Goal: Information Seeking & Learning: Learn about a topic

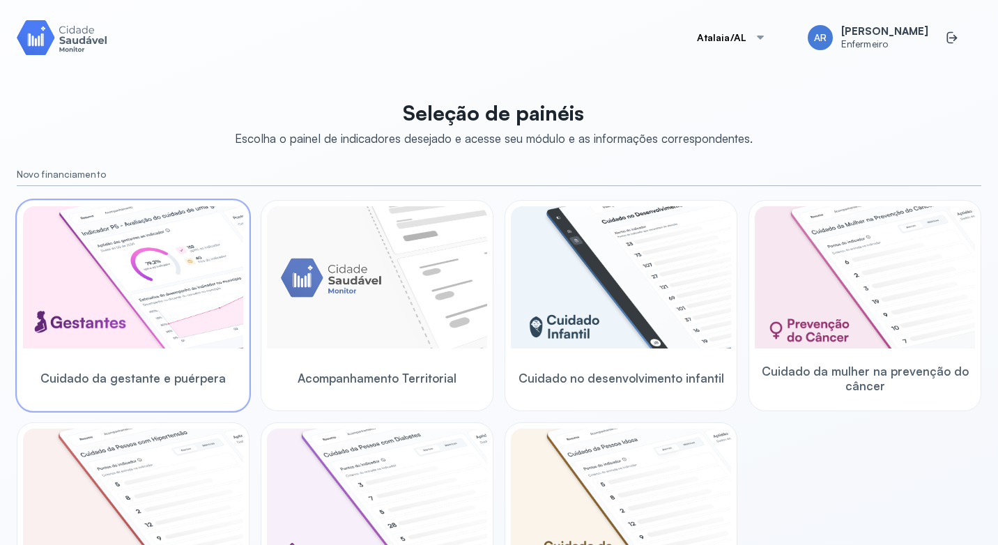
click at [145, 277] on img at bounding box center [133, 277] width 220 height 142
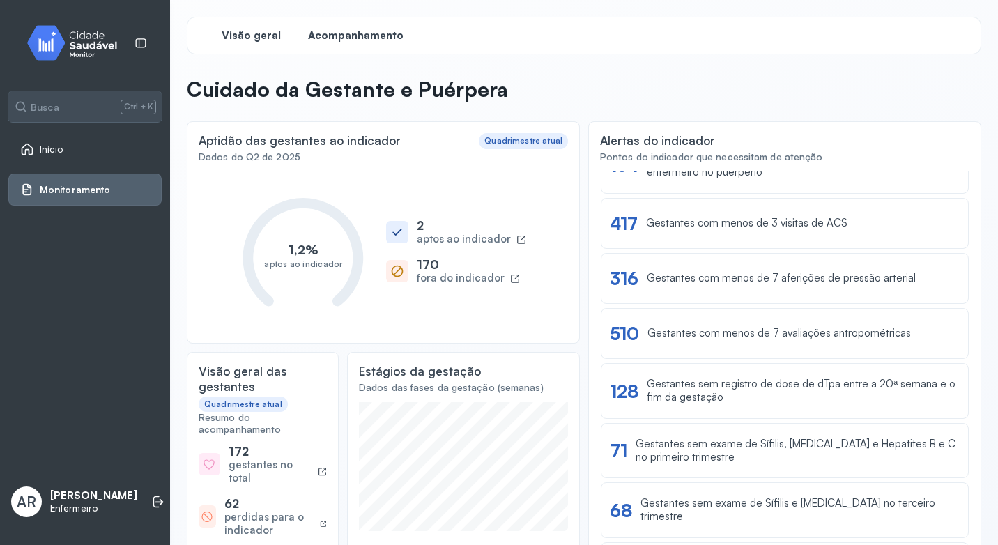
click at [384, 40] on span "Acompanhamento" at bounding box center [355, 35] width 95 height 13
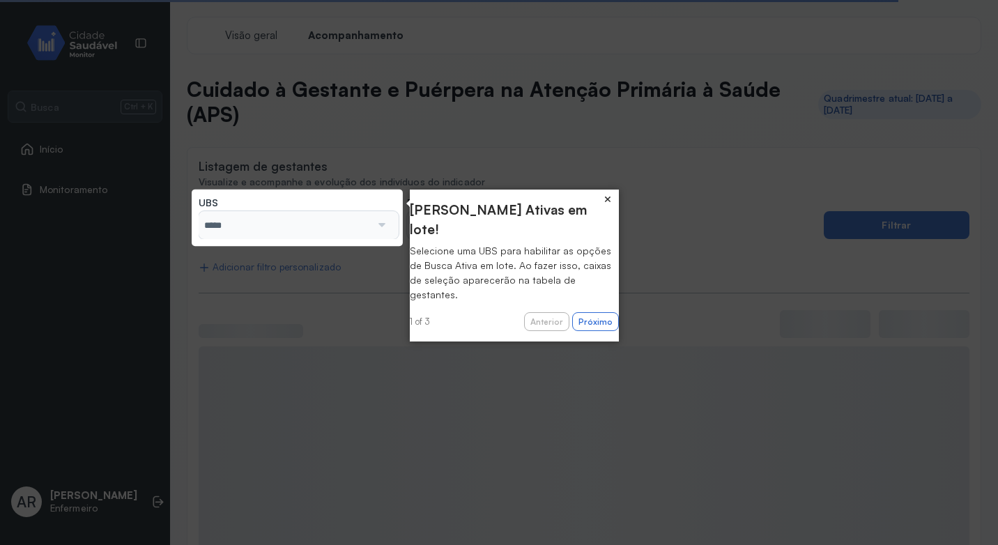
click at [604, 194] on button "×" at bounding box center [608, 200] width 22 height 20
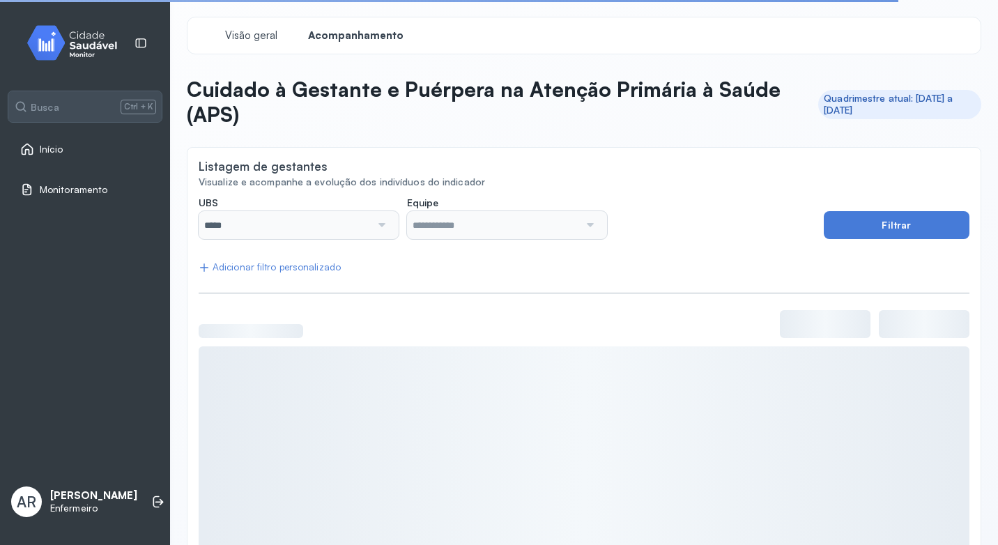
click at [388, 234] on div "*****" at bounding box center [299, 225] width 200 height 28
click at [376, 224] on div at bounding box center [381, 225] width 20 height 28
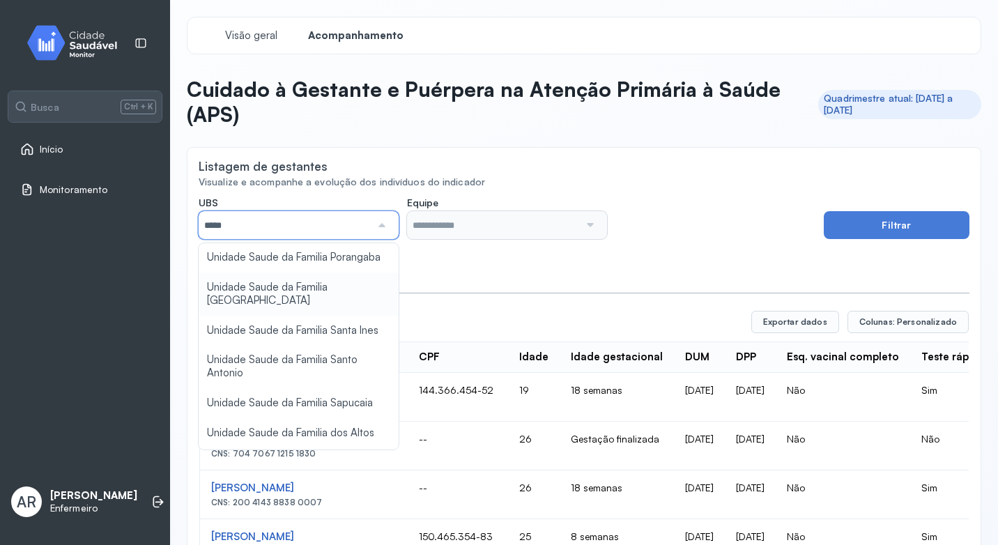
scroll to position [488, 0]
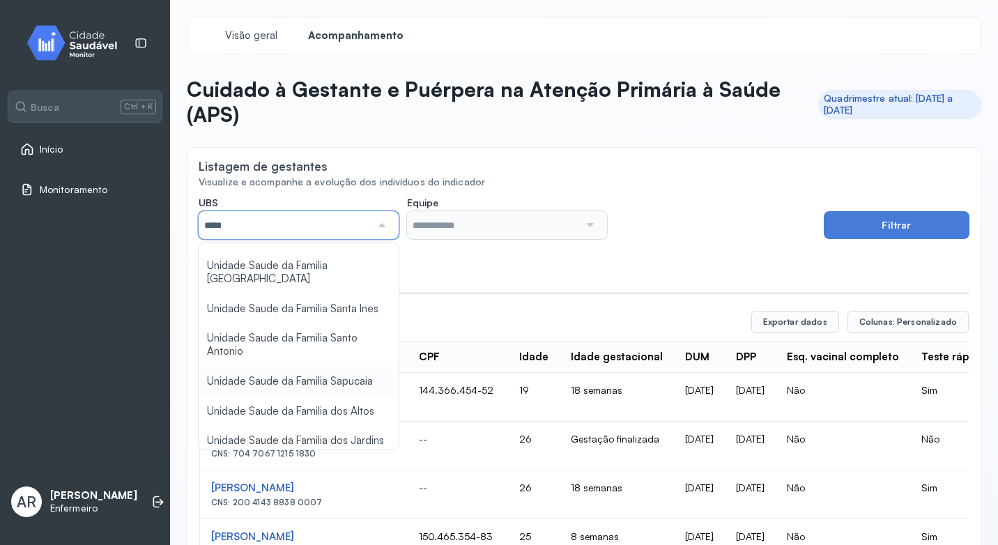
type input "*****"
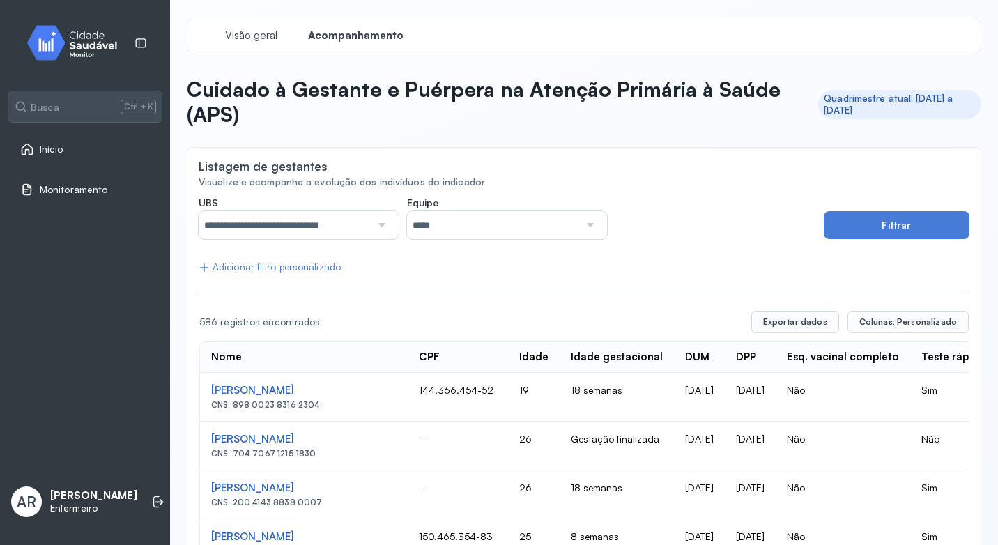
click at [586, 222] on div at bounding box center [589, 225] width 20 height 28
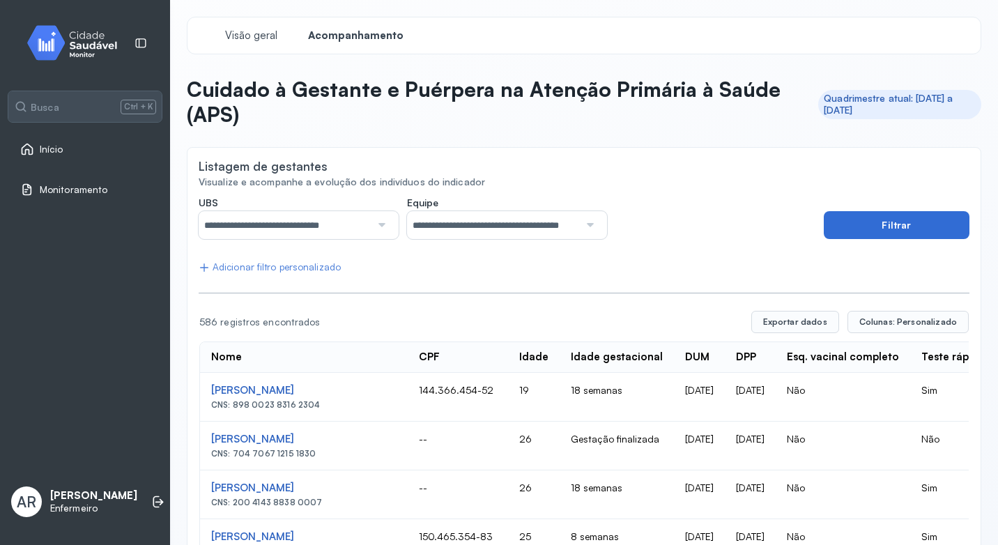
click at [836, 226] on button "Filtrar" at bounding box center [897, 225] width 146 height 28
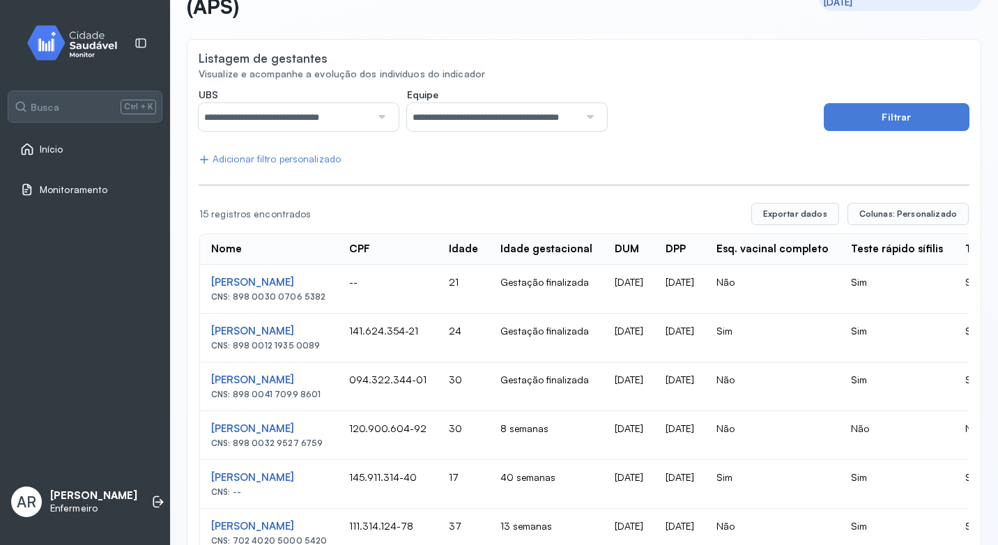
scroll to position [139, 0]
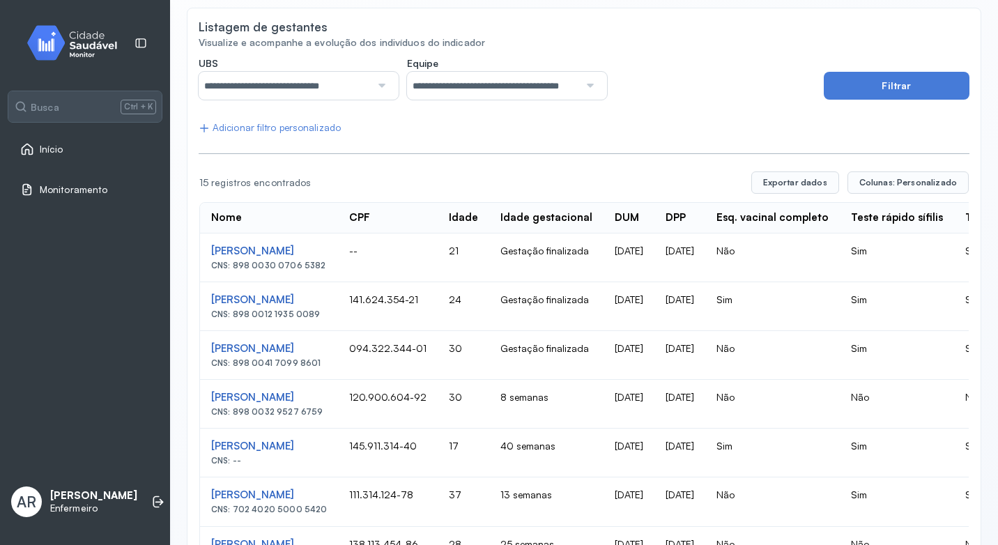
click at [604, 397] on td "8 semanas" at bounding box center [546, 404] width 114 height 49
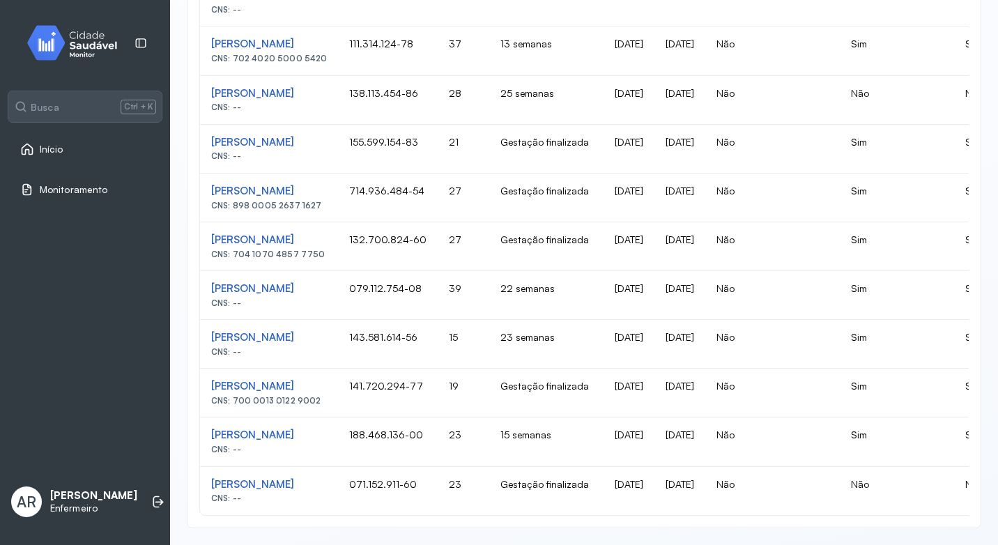
scroll to position [601, 0]
click at [604, 382] on td "Gestação finalizada" at bounding box center [546, 393] width 114 height 49
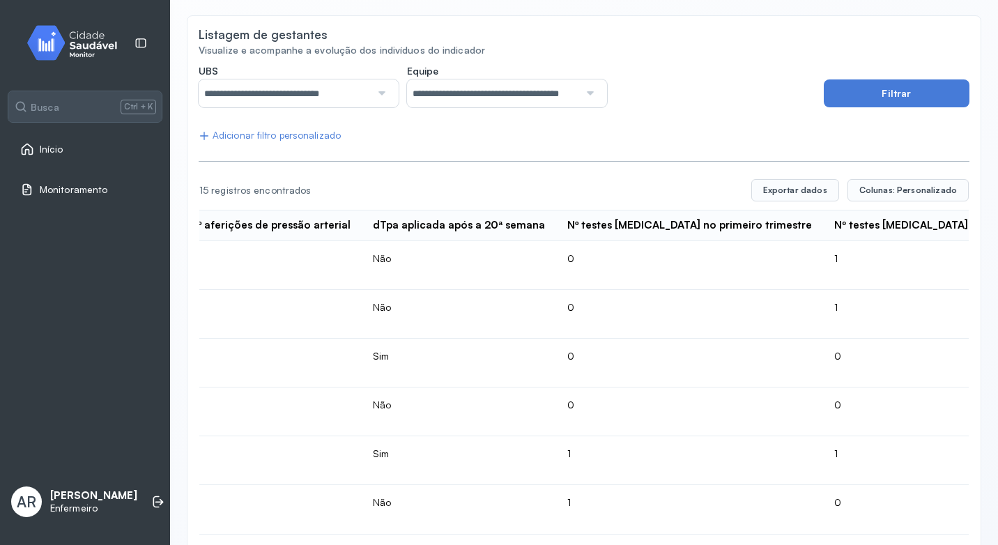
scroll to position [139, 0]
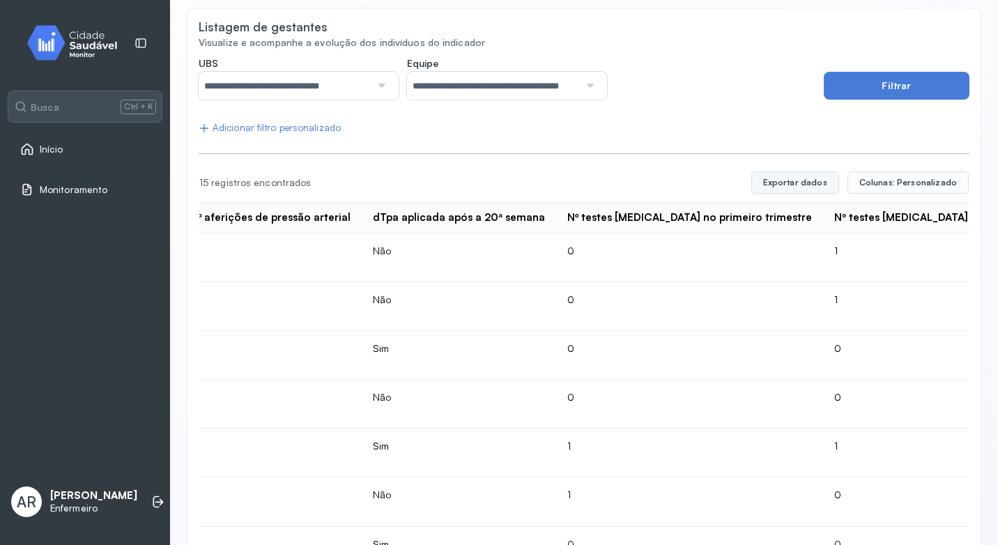
click at [813, 178] on button "Exportar dados" at bounding box center [795, 182] width 88 height 22
click at [72, 185] on span "Monitoramento" at bounding box center [74, 190] width 68 height 12
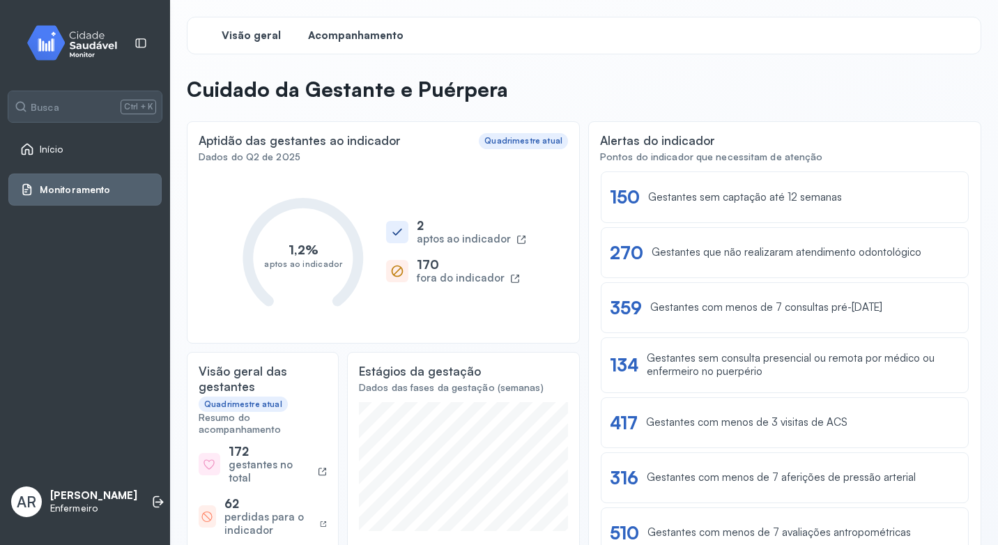
click at [380, 33] on span "Acompanhamento" at bounding box center [355, 35] width 95 height 13
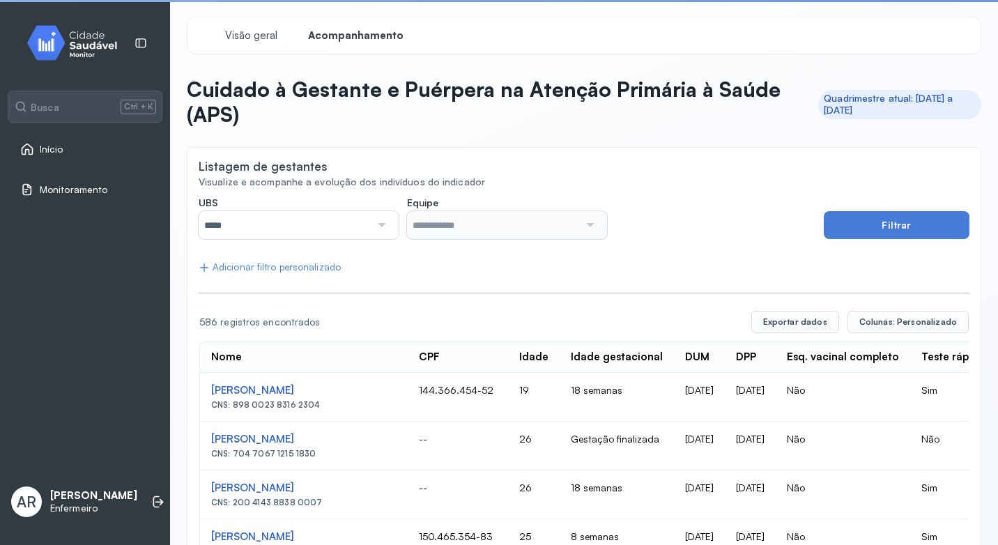
click at [378, 224] on div at bounding box center [381, 225] width 20 height 28
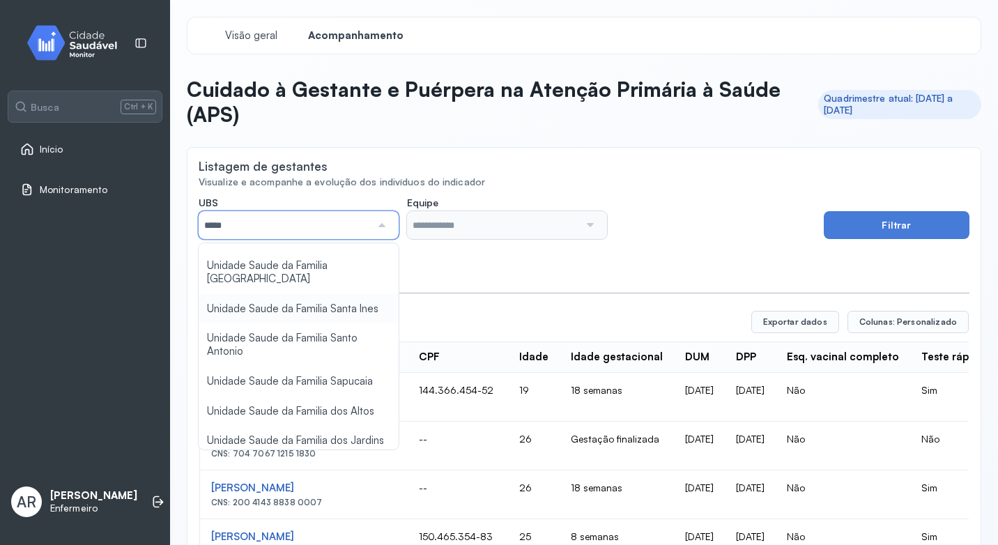
scroll to position [533, 0]
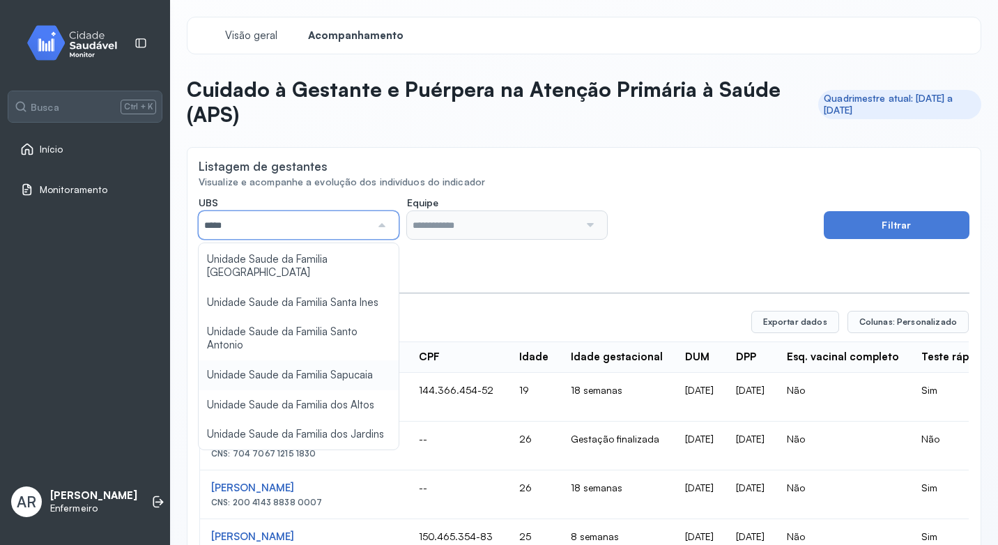
type input "*****"
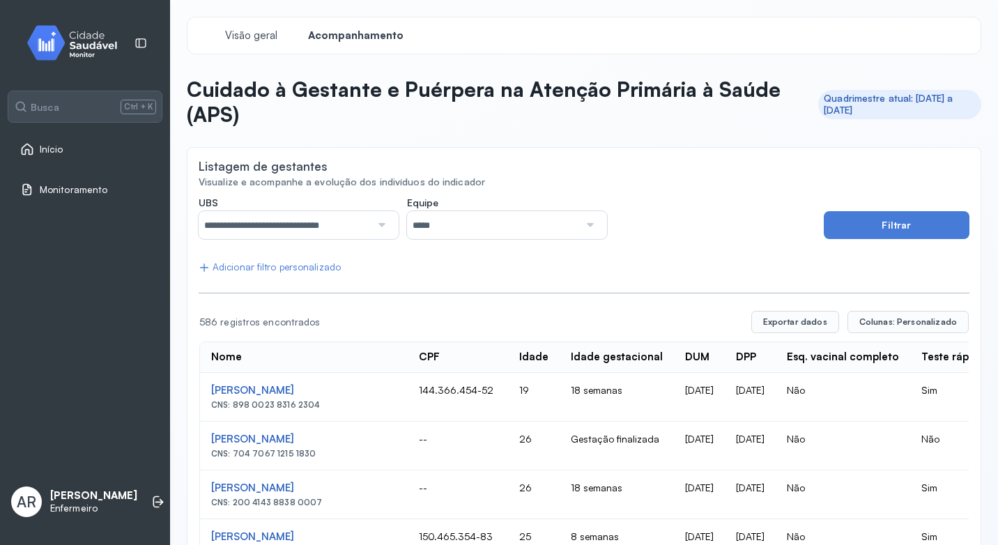
click at [580, 225] on div at bounding box center [589, 225] width 20 height 28
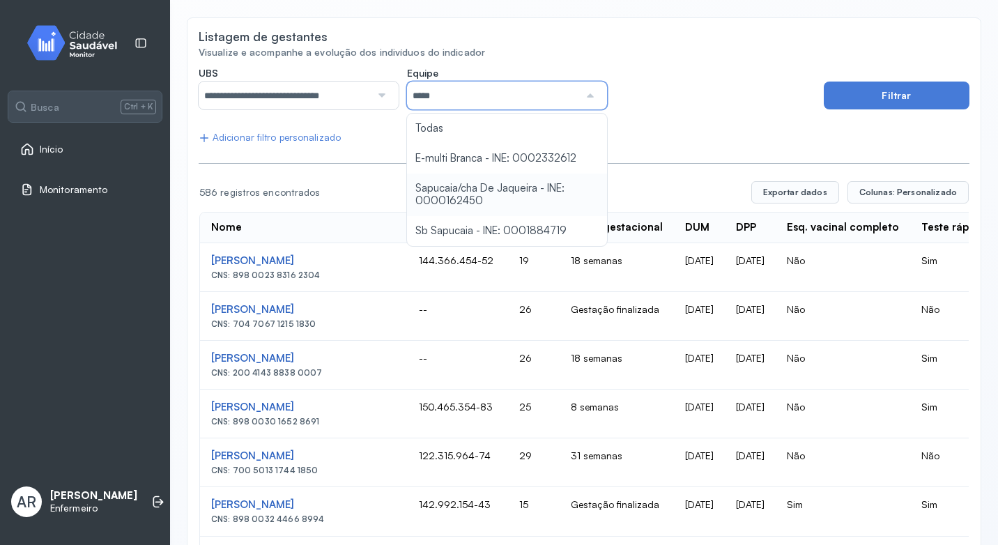
scroll to position [139, 0]
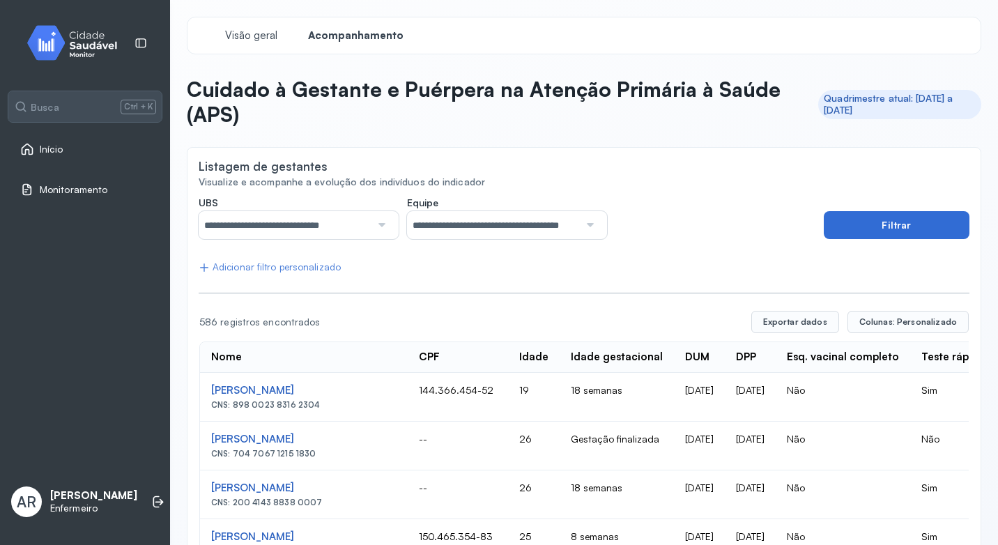
click at [868, 219] on button "Filtrar" at bounding box center [897, 225] width 146 height 28
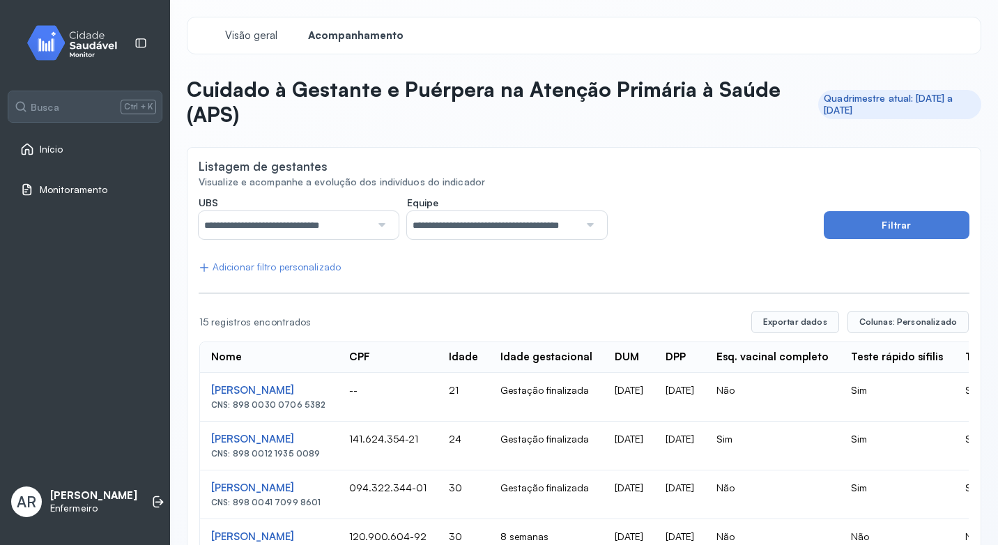
click at [84, 185] on span "Monitoramento" at bounding box center [74, 190] width 68 height 12
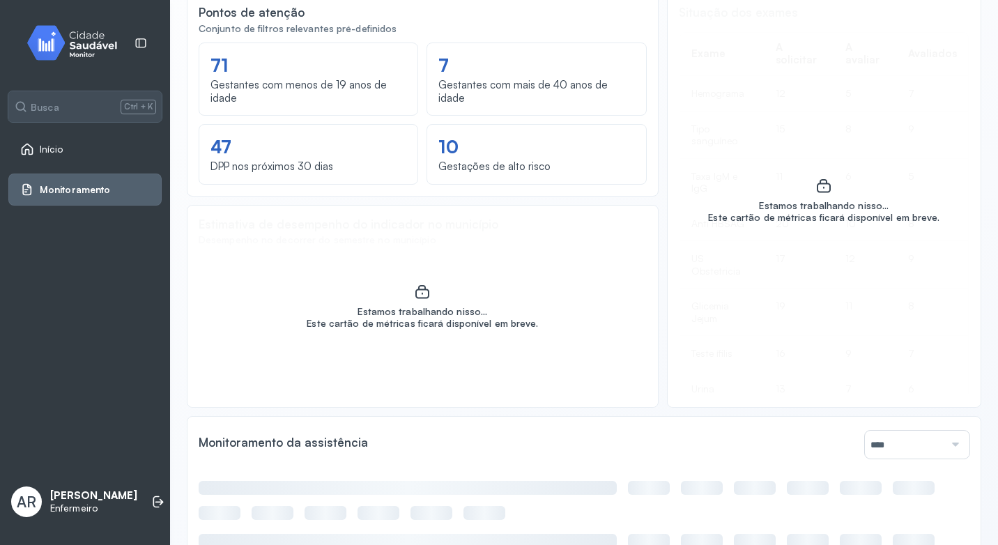
scroll to position [836, 0]
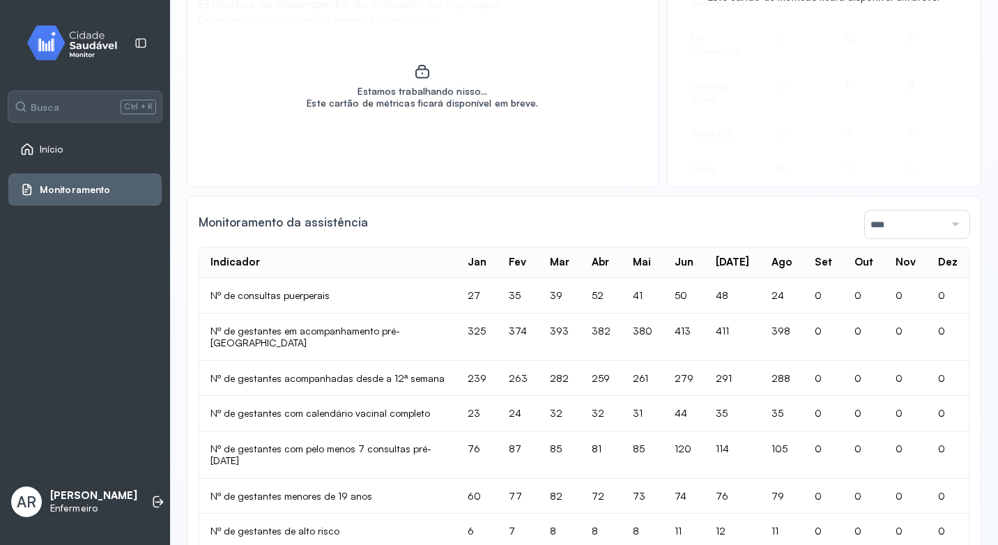
click at [66, 142] on link "Início" at bounding box center [85, 149] width 130 height 14
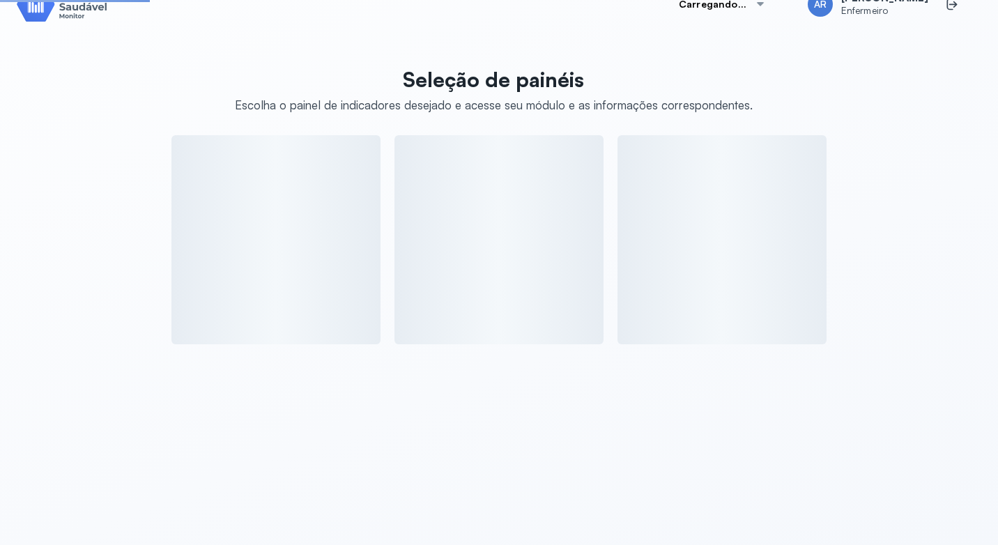
scroll to position [354, 0]
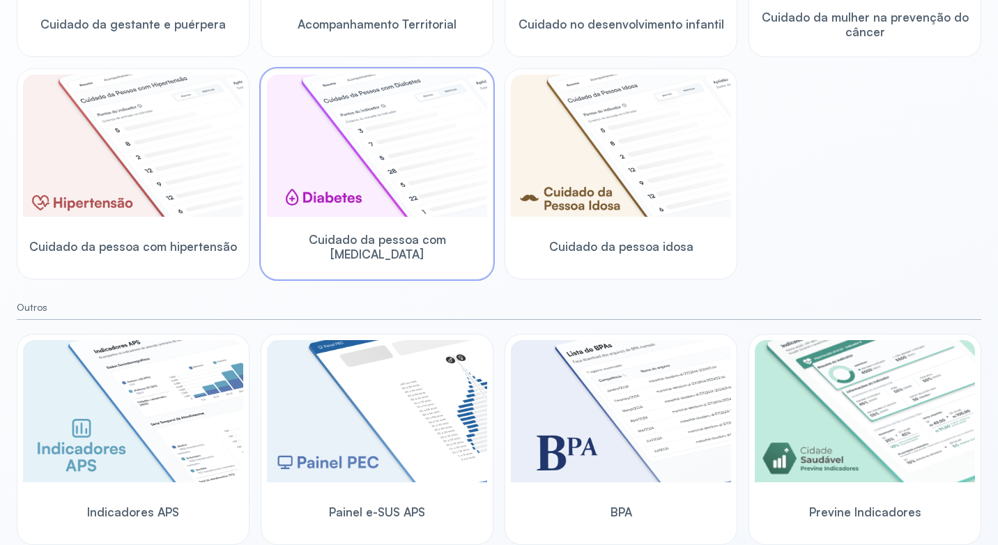
click at [443, 188] on img at bounding box center [377, 146] width 220 height 142
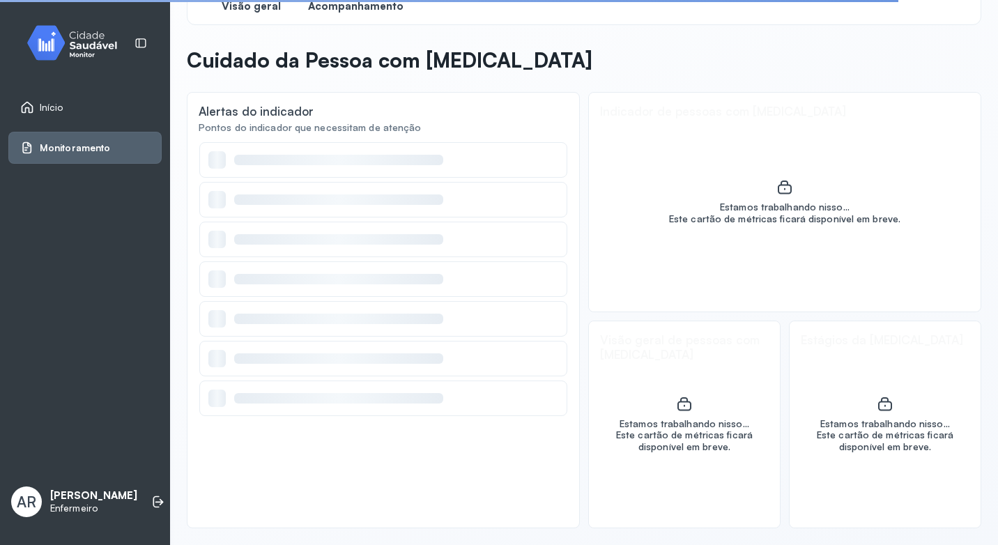
click at [349, 3] on span "Acompanhamento" at bounding box center [355, 6] width 95 height 13
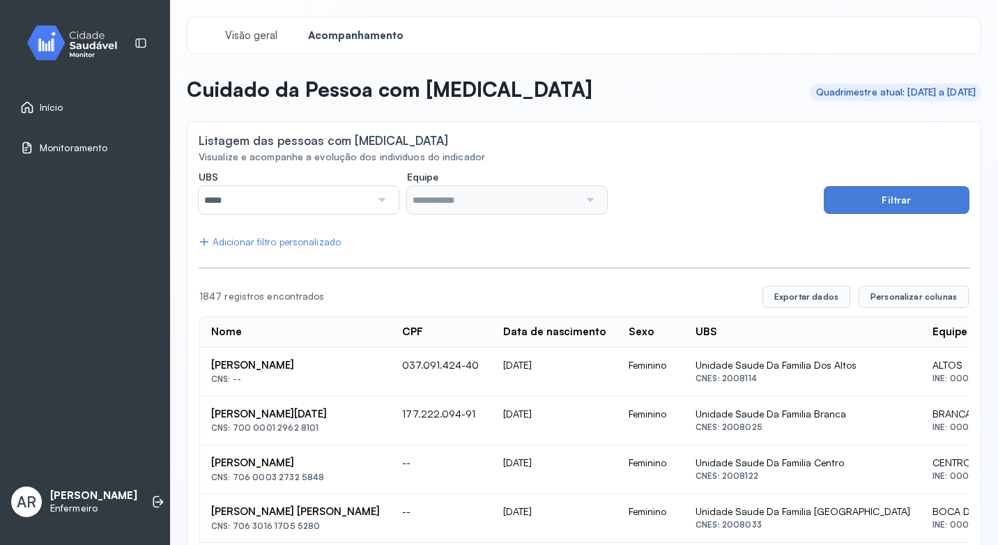
click at [371, 198] on div at bounding box center [381, 200] width 20 height 28
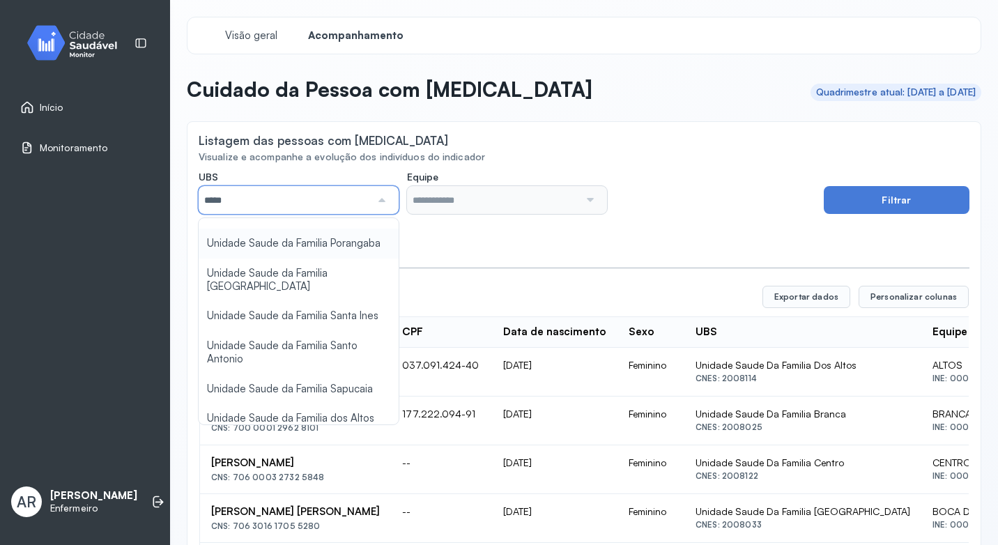
scroll to position [488, 0]
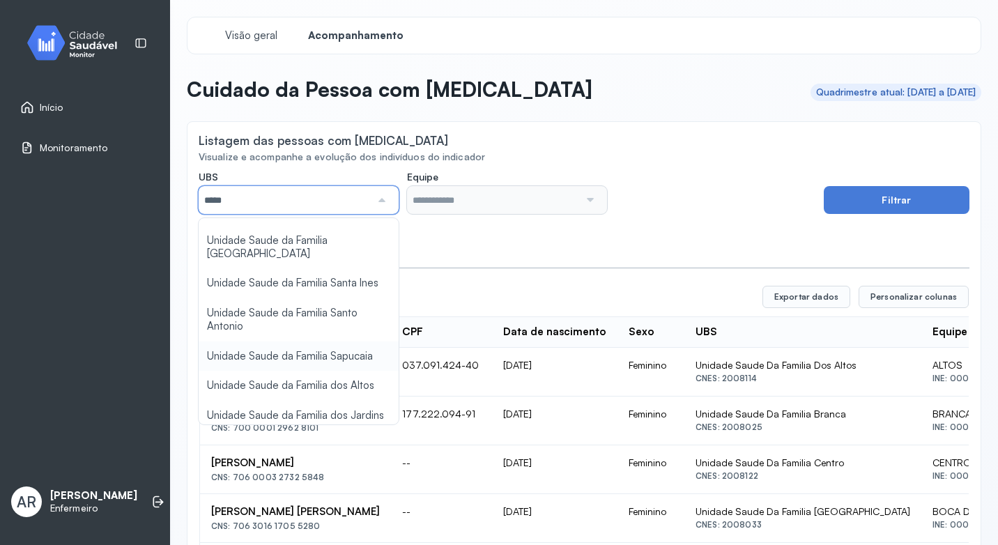
type input "*****"
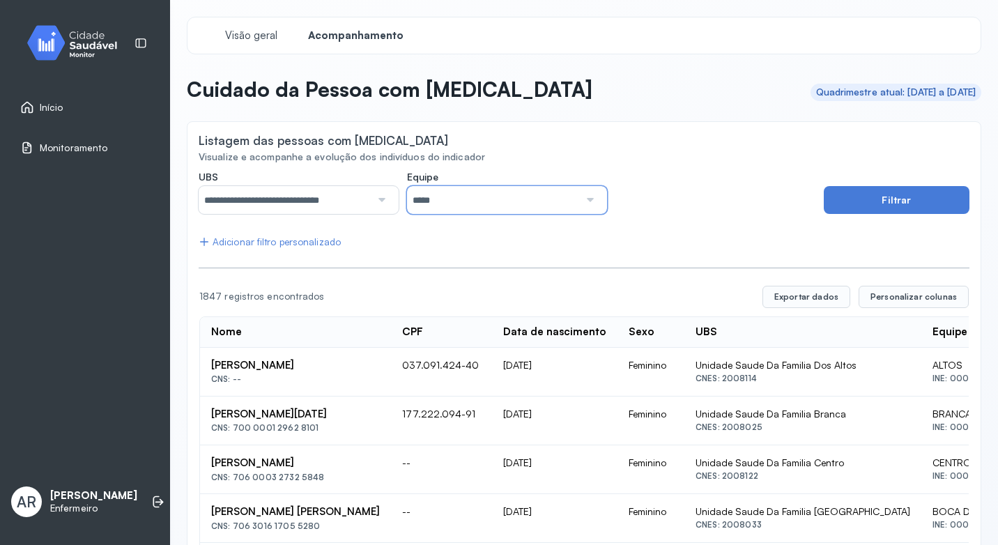
click at [563, 191] on input "*****" at bounding box center [493, 200] width 172 height 28
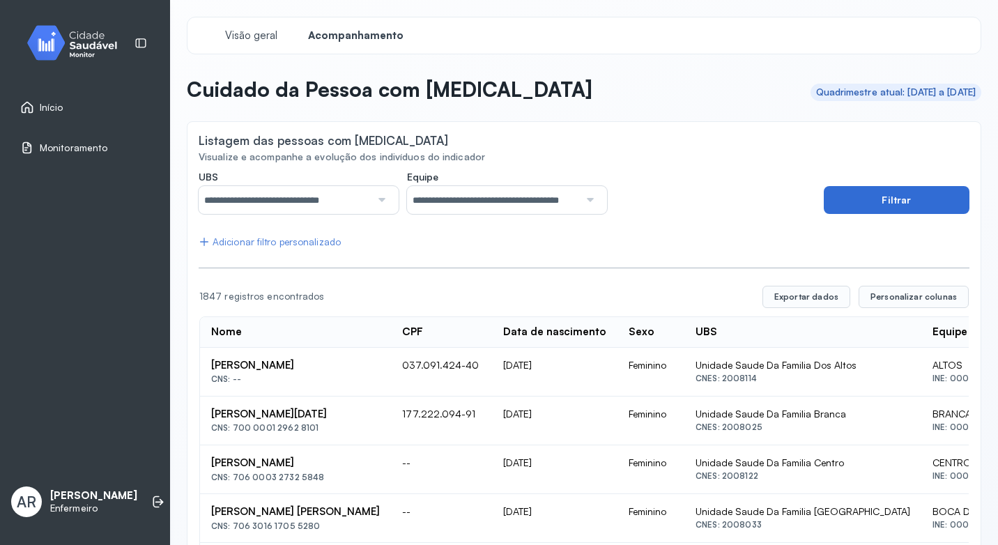
click at [881, 193] on button "Filtrar" at bounding box center [897, 200] width 146 height 28
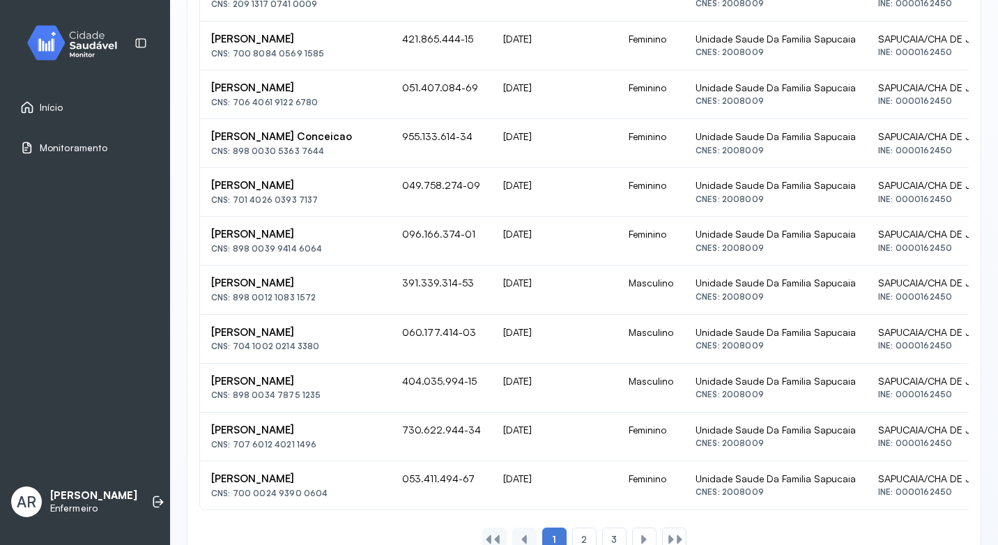
scroll to position [860, 0]
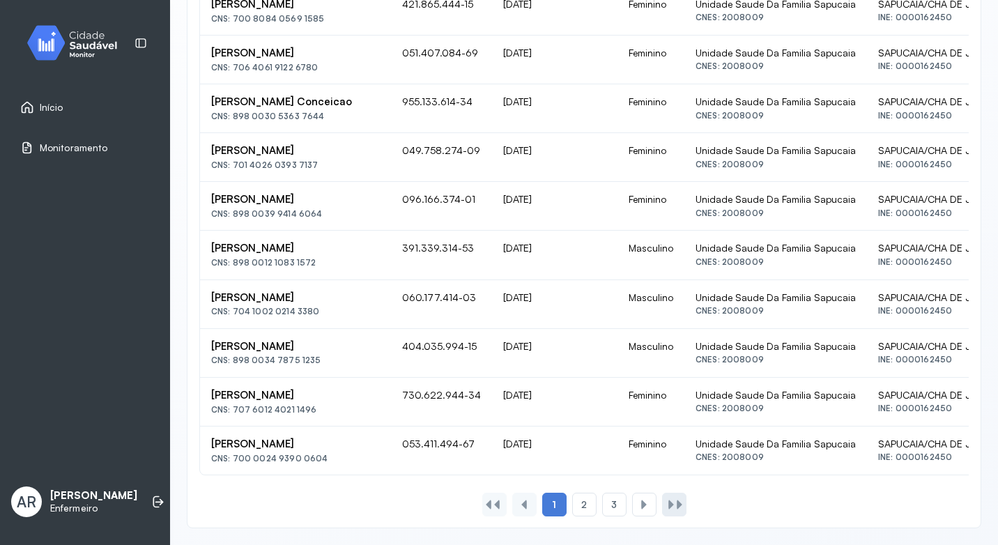
click at [674, 503] on div at bounding box center [679, 504] width 11 height 11
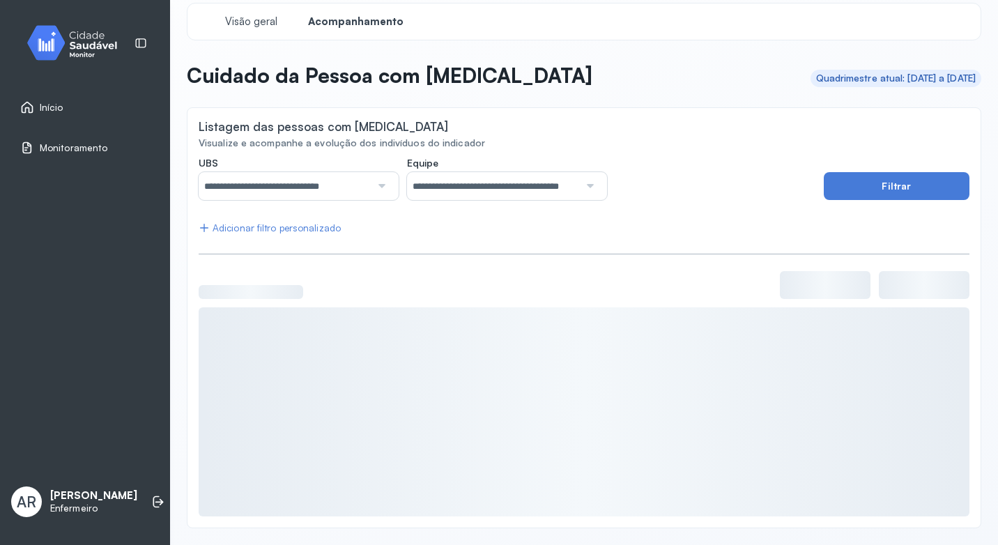
scroll to position [0, 0]
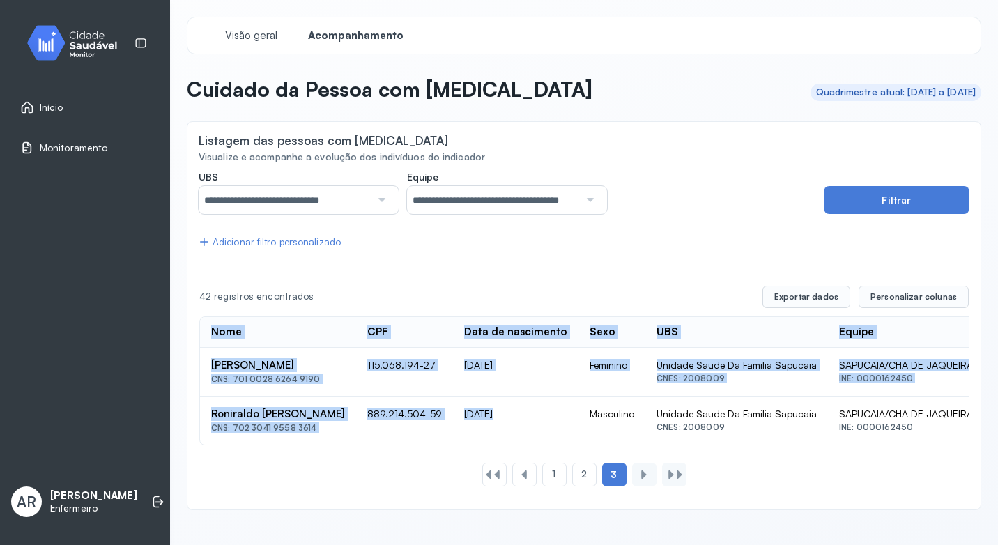
drag, startPoint x: 572, startPoint y: 444, endPoint x: 464, endPoint y: 448, distance: 108.1
click at [464, 445] on div "Nome CPF Data de nascimento Sexo UBS Equipe Quiteria [PERSON_NAME] CNS: 701 002…" at bounding box center [584, 380] width 770 height 129
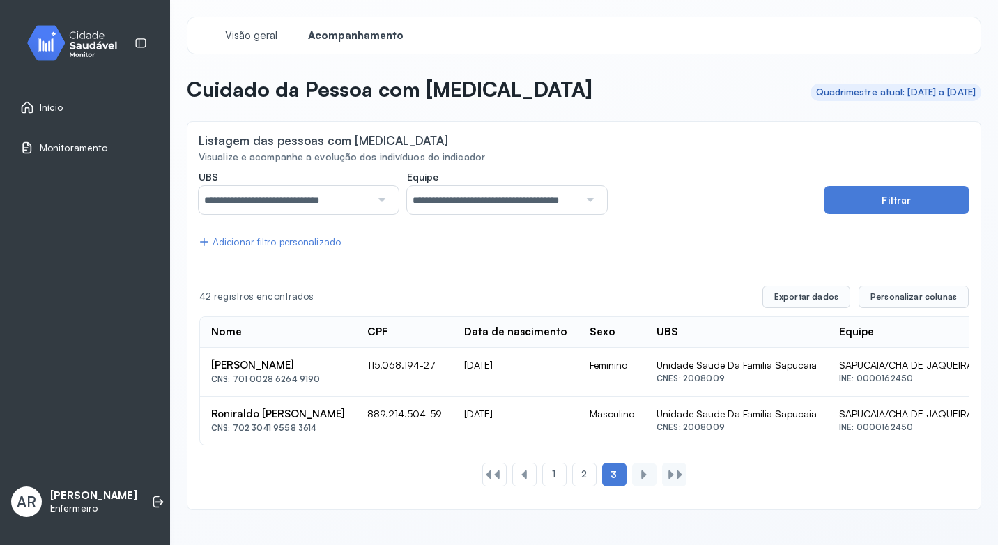
drag, startPoint x: 464, startPoint y: 448, endPoint x: 505, endPoint y: 268, distance: 184.5
click at [505, 268] on hr at bounding box center [584, 268] width 771 height 1
click at [317, 243] on div "Adicionar filtro personalizado" at bounding box center [270, 242] width 142 height 12
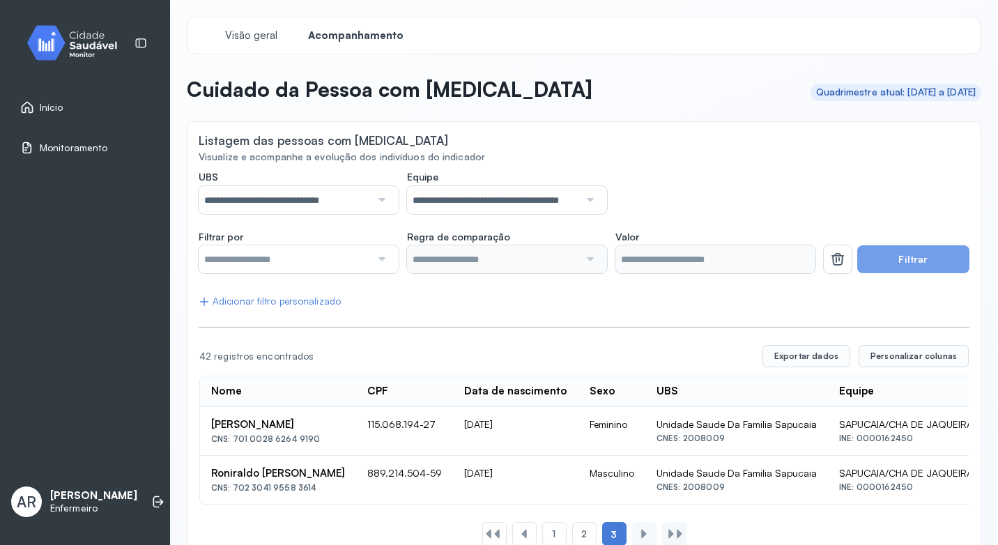
click at [387, 257] on div at bounding box center [381, 259] width 20 height 28
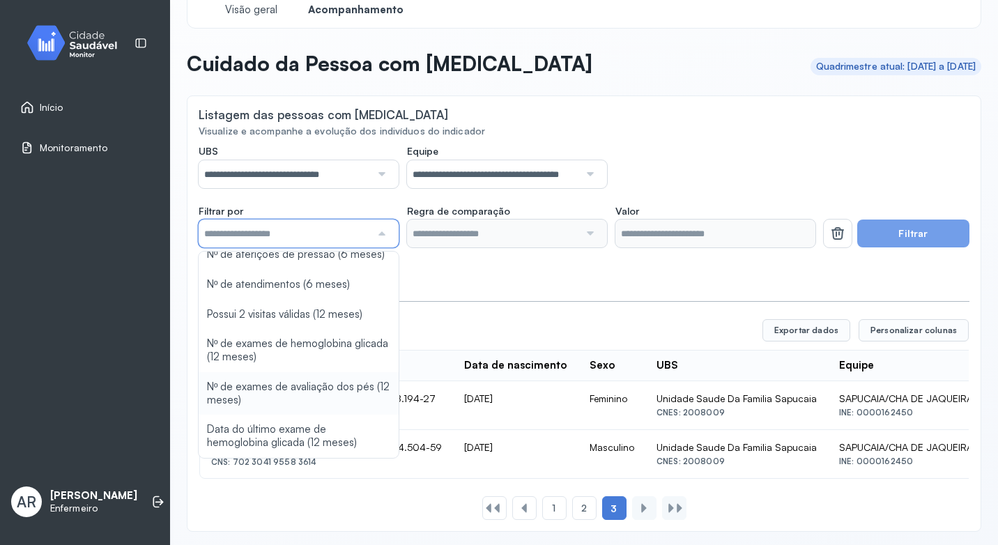
scroll to position [40, 0]
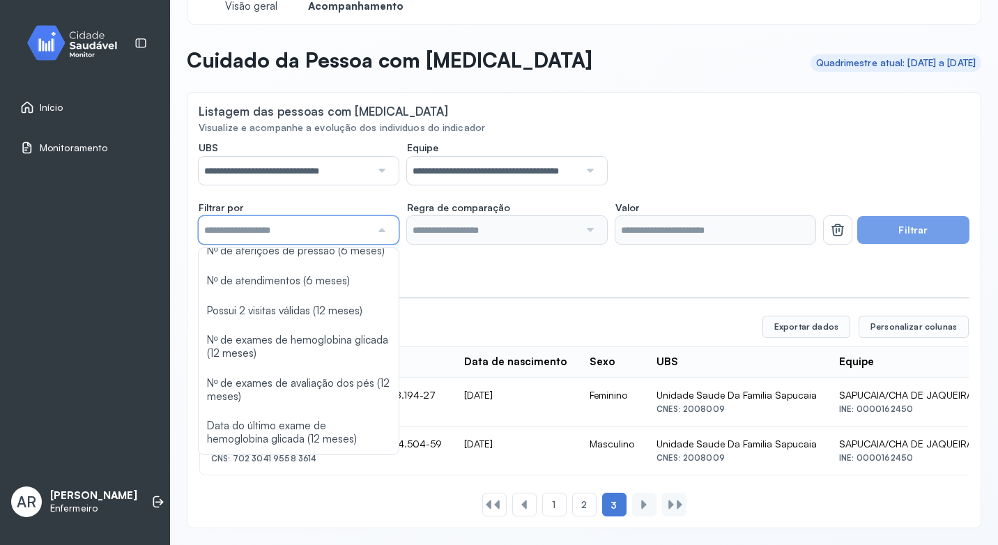
click at [547, 274] on div "**********" at bounding box center [584, 329] width 771 height 375
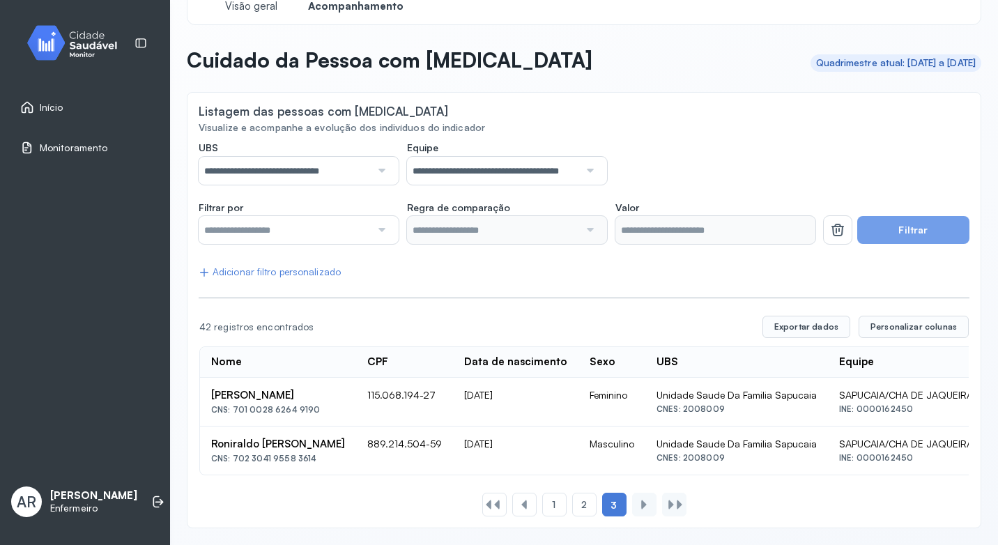
click at [303, 266] on div "Adicionar filtro personalizado" at bounding box center [270, 272] width 142 height 12
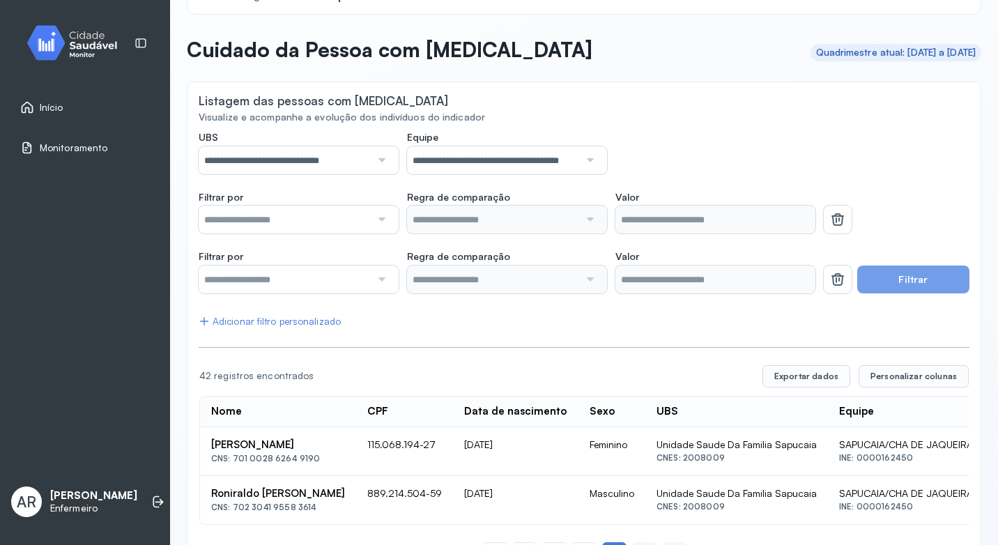
click at [380, 216] on div at bounding box center [381, 220] width 20 height 28
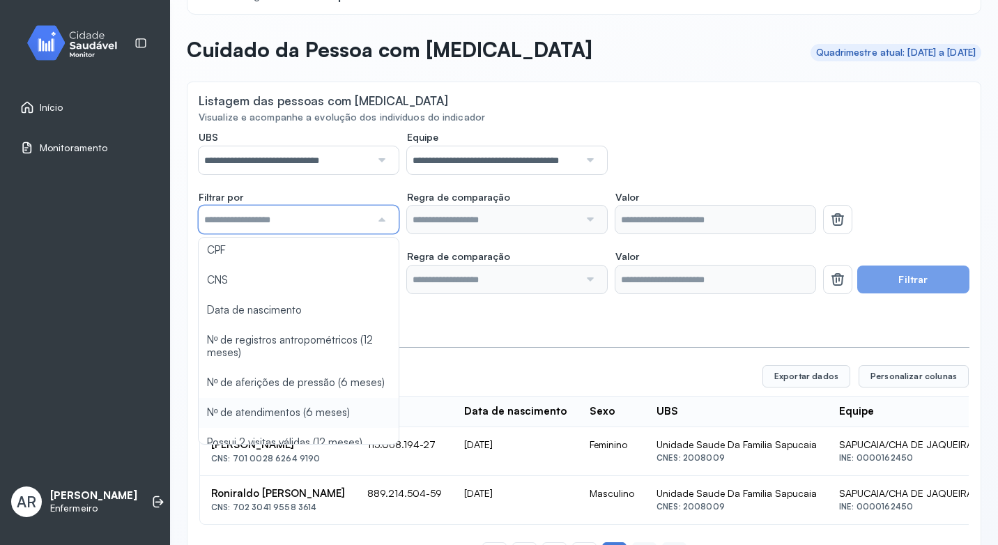
scroll to position [0, 0]
type input "*******"
click at [328, 339] on div "**********" at bounding box center [584, 348] width 771 height 434
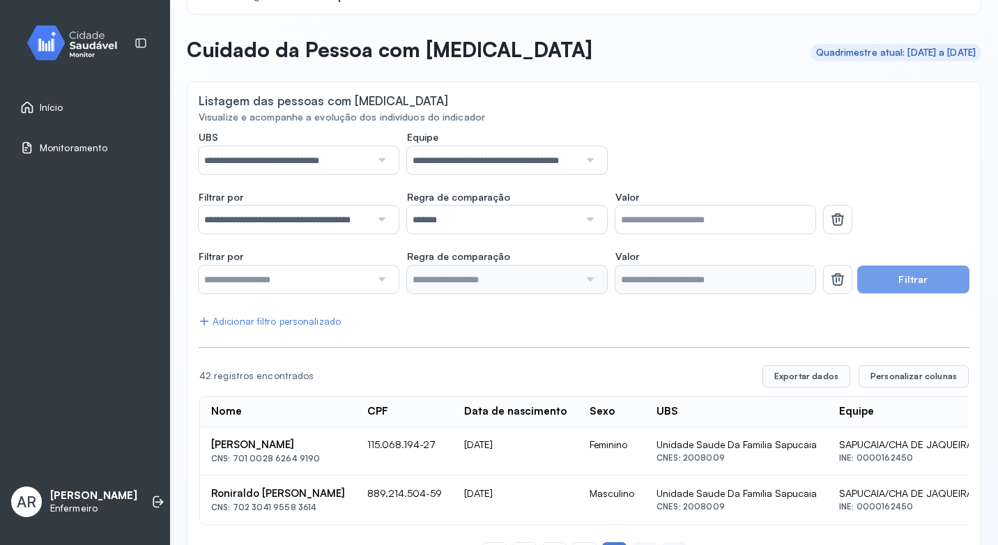
click at [659, 223] on input "*" at bounding box center [716, 220] width 200 height 28
click at [375, 218] on div at bounding box center [381, 220] width 20 height 28
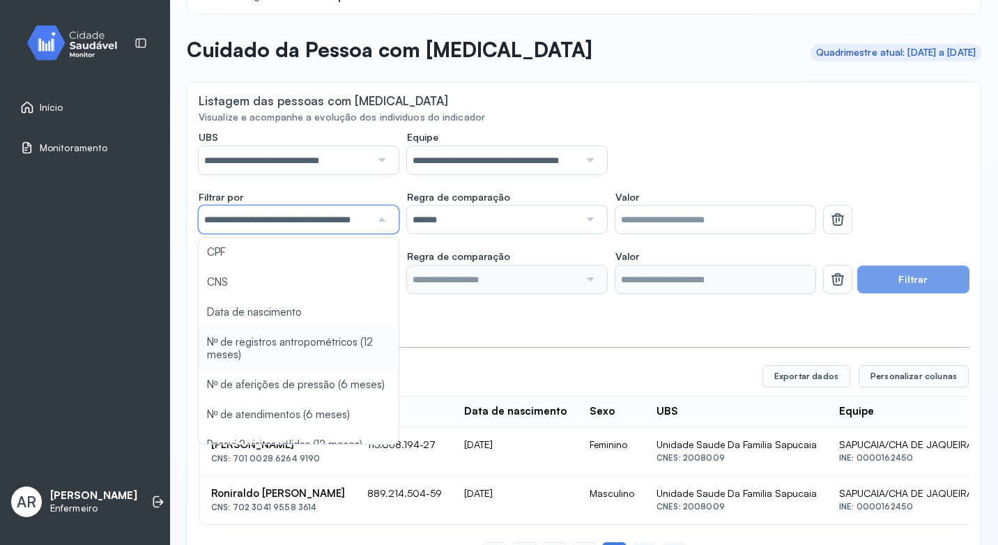
scroll to position [0, 15]
type input "*"
click at [312, 418] on div "**********" at bounding box center [584, 348] width 771 height 434
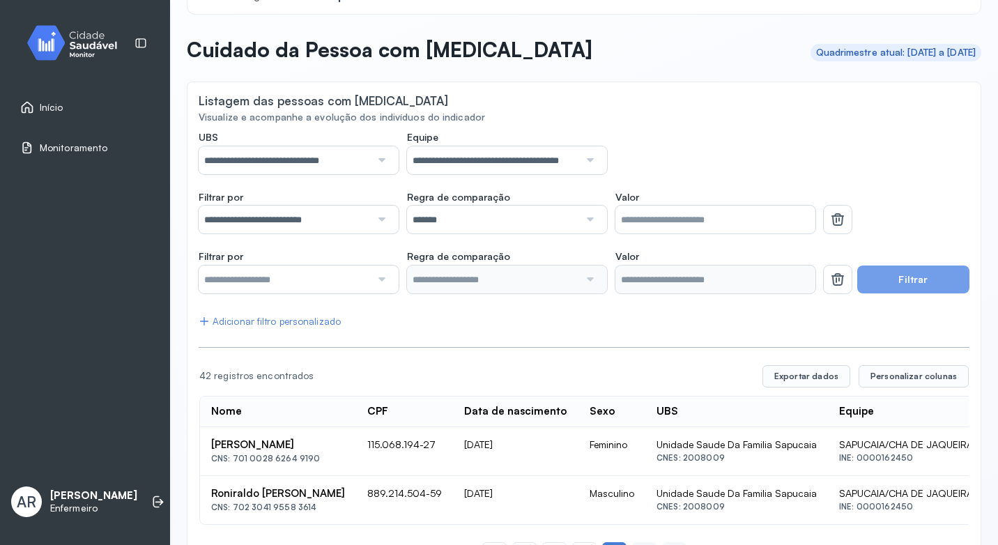
click at [659, 224] on input "*" at bounding box center [716, 220] width 200 height 28
click at [366, 206] on div "**********" at bounding box center [285, 220] width 172 height 28
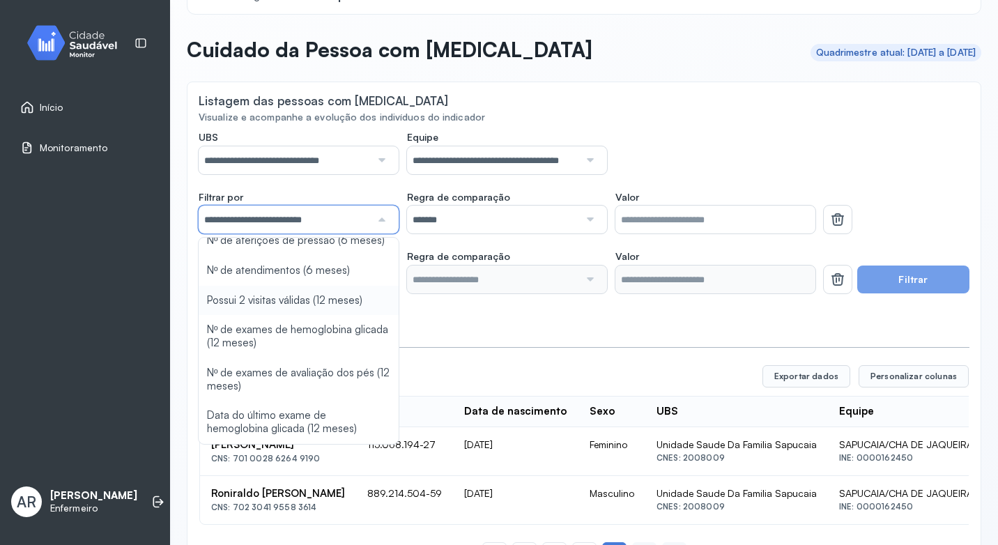
scroll to position [100, 0]
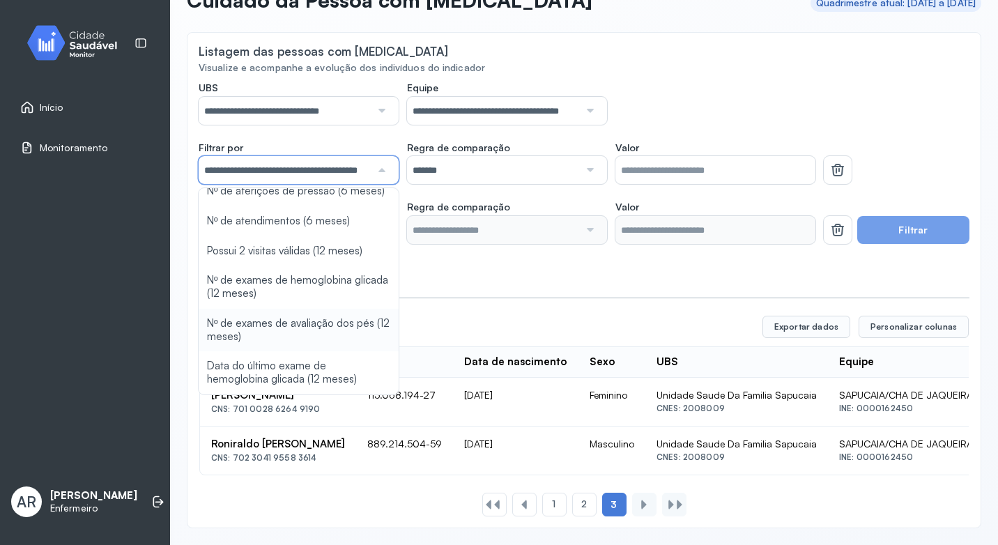
click at [305, 312] on div "**********" at bounding box center [584, 299] width 771 height 434
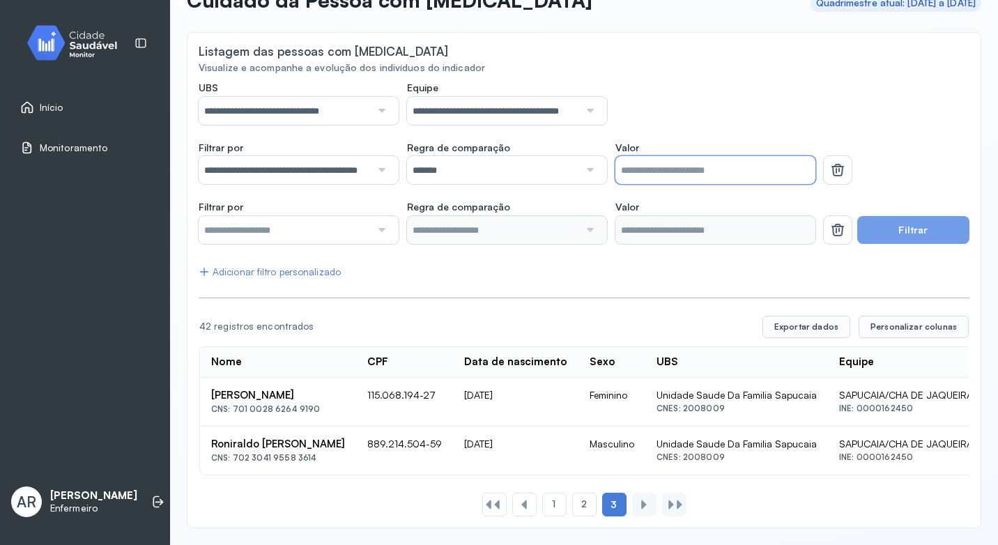
click at [644, 158] on input "Valor" at bounding box center [716, 170] width 200 height 28
type input "*"
click at [925, 216] on button "Filtrar" at bounding box center [913, 230] width 112 height 28
click at [903, 220] on button "Filtrar" at bounding box center [913, 230] width 112 height 28
click at [903, 222] on button "Filtrar" at bounding box center [913, 230] width 112 height 28
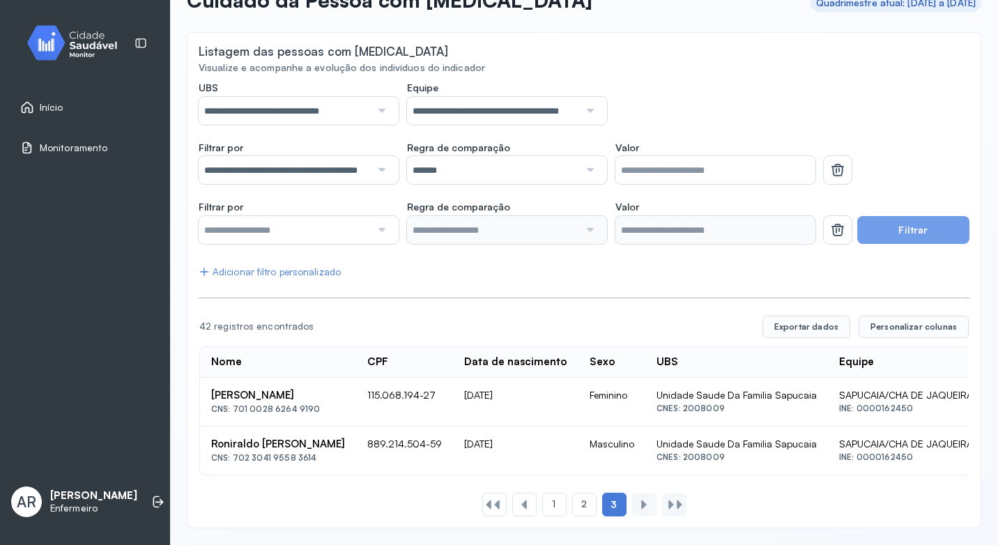
click at [903, 222] on button "Filtrar" at bounding box center [913, 230] width 112 height 28
click at [377, 222] on div at bounding box center [381, 230] width 20 height 28
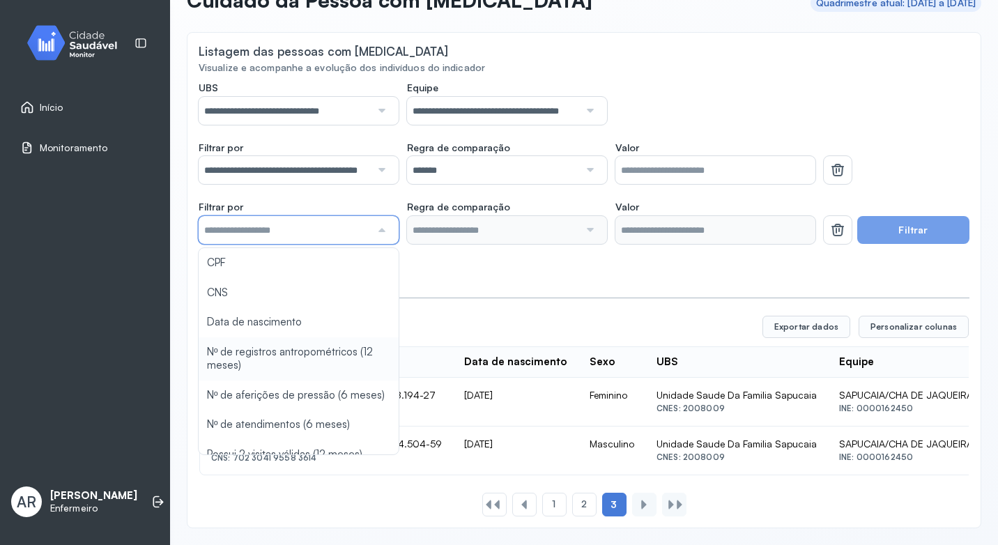
scroll to position [144, 0]
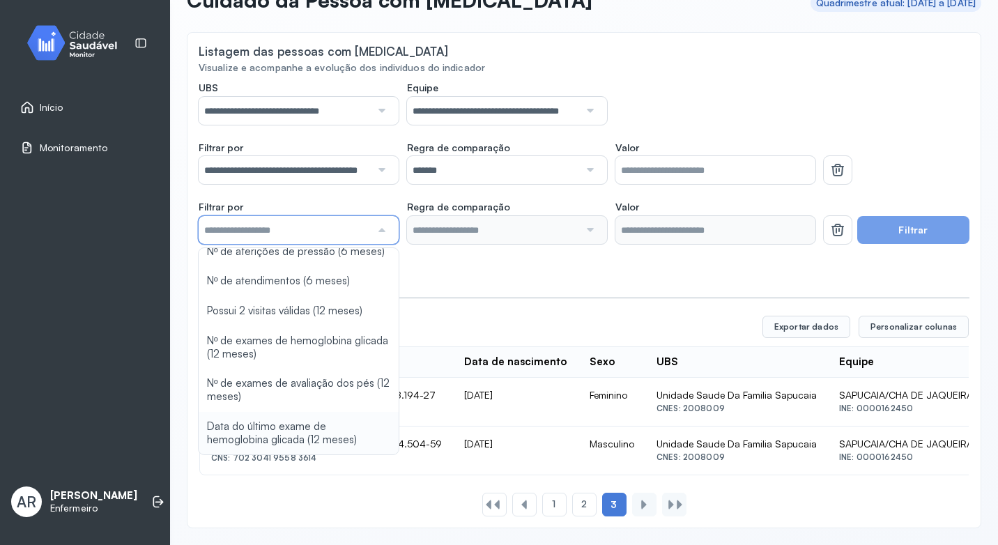
type input "*******"
click at [309, 425] on div "**********" at bounding box center [584, 299] width 771 height 434
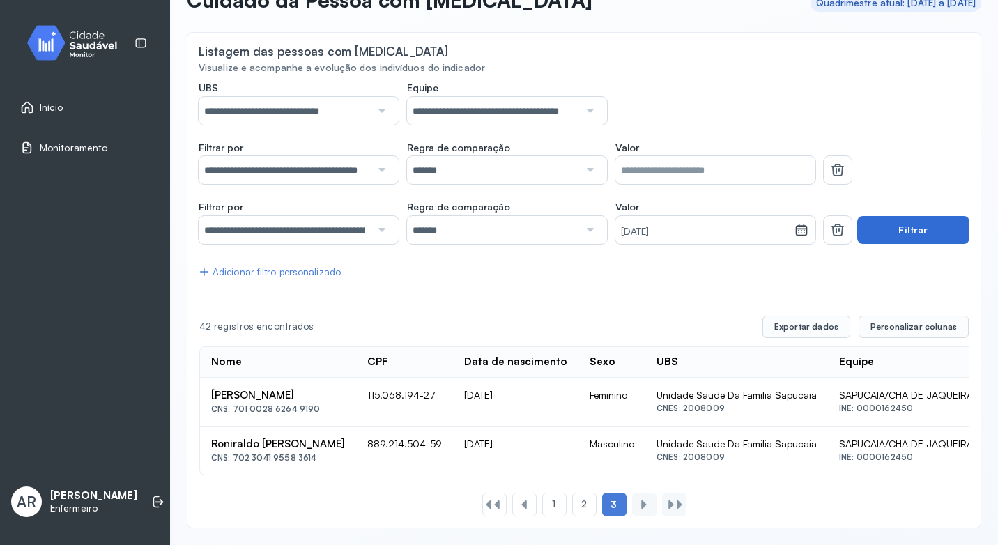
click at [892, 226] on button "Filtrar" at bounding box center [913, 230] width 112 height 28
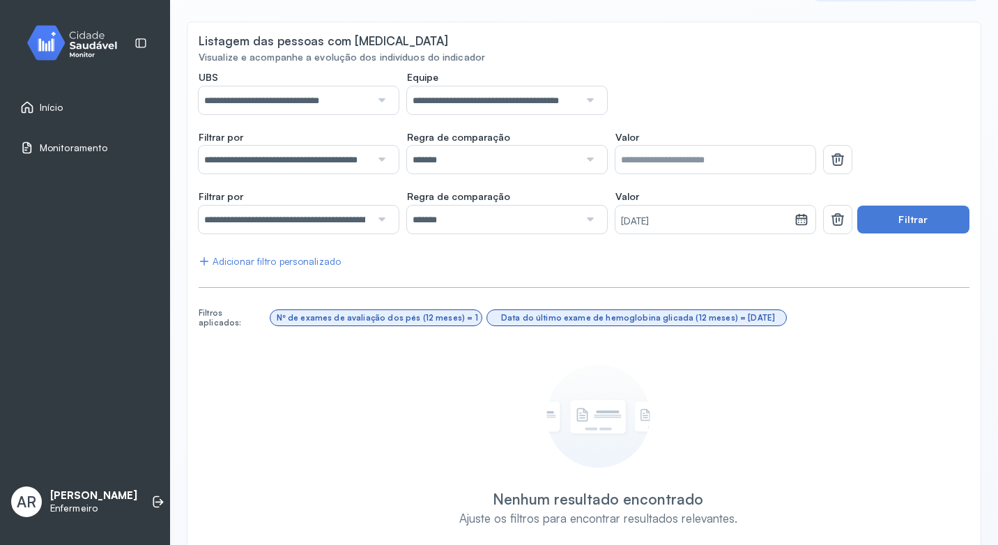
click at [590, 222] on div at bounding box center [589, 220] width 20 height 28
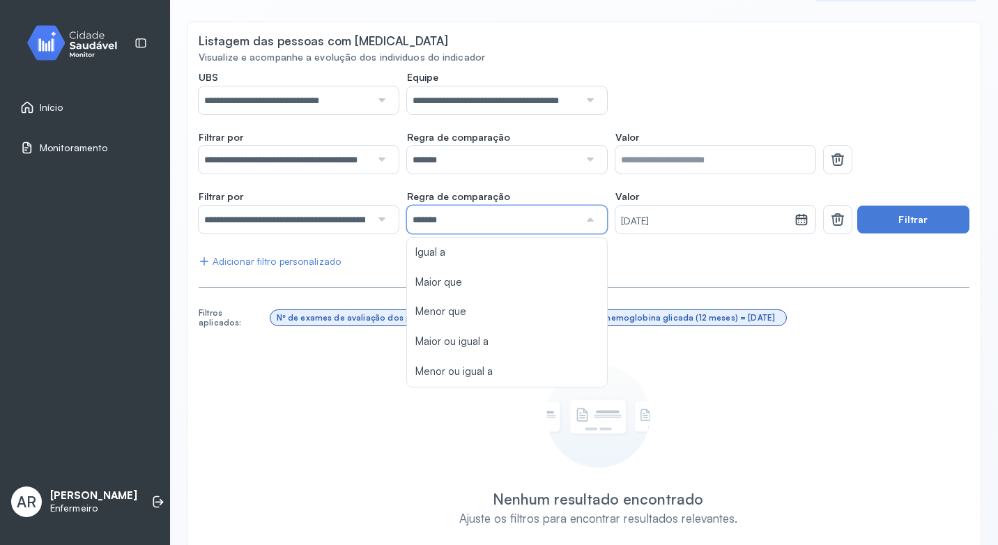
click at [777, 222] on small "[DATE]" at bounding box center [705, 222] width 168 height 14
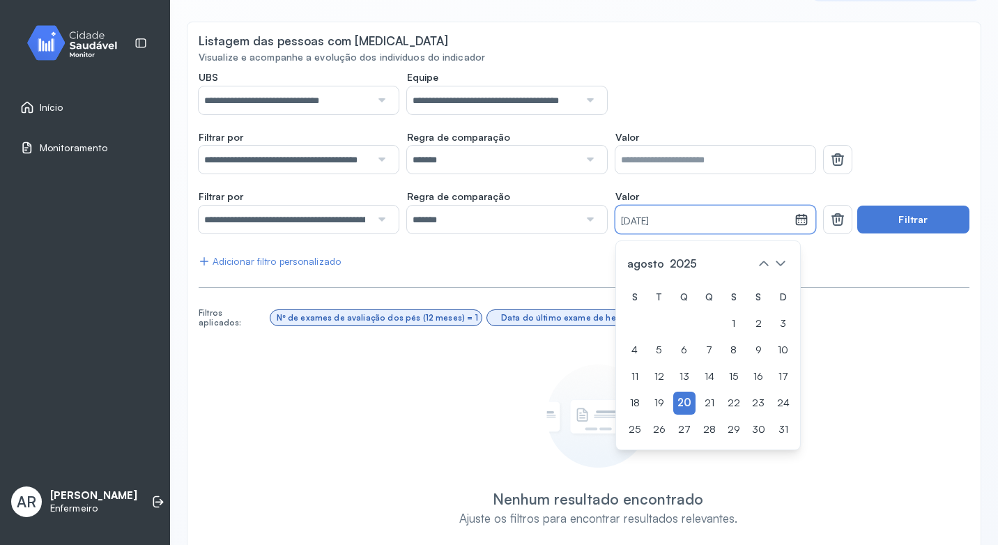
click at [777, 222] on small "[DATE]" at bounding box center [705, 222] width 168 height 14
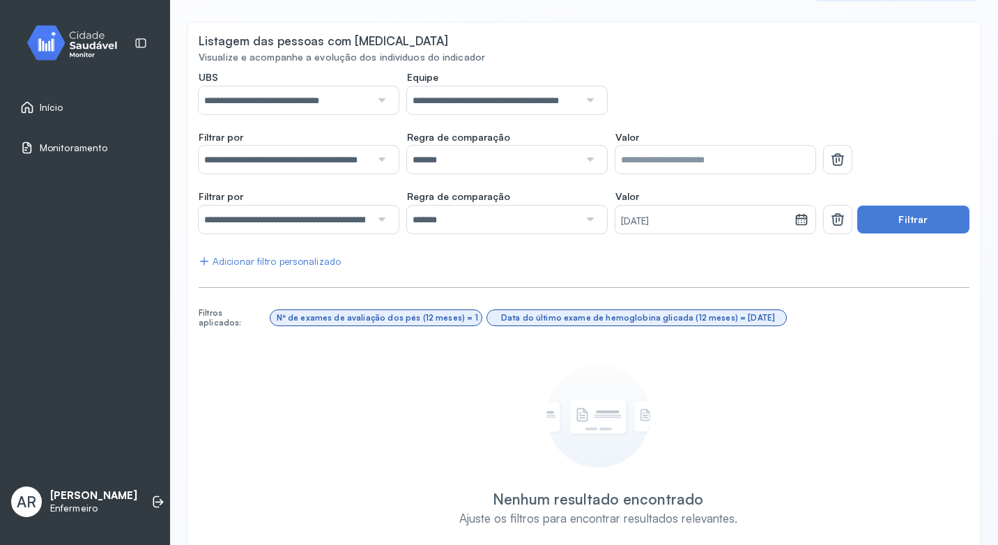
drag, startPoint x: 777, startPoint y: 222, endPoint x: 800, endPoint y: 219, distance: 22.5
click at [800, 219] on icon at bounding box center [802, 220] width 14 height 14
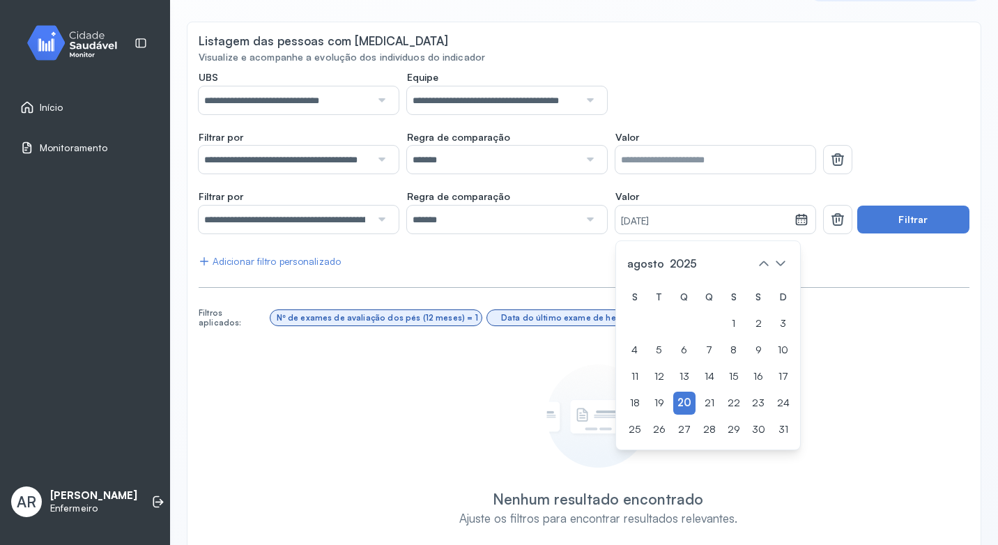
click at [864, 266] on div "**********" at bounding box center [584, 315] width 771 height 488
